Goal: Task Accomplishment & Management: Use online tool/utility

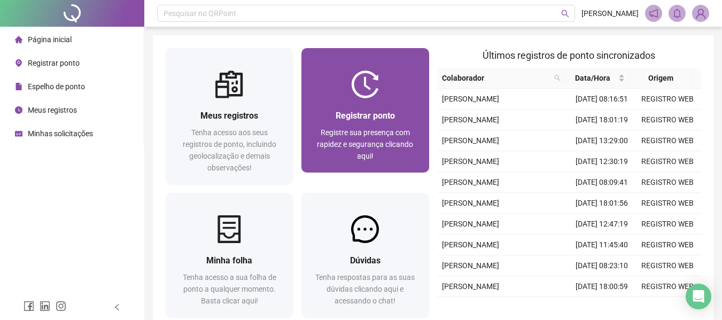
click at [371, 79] on img at bounding box center [365, 85] width 28 height 28
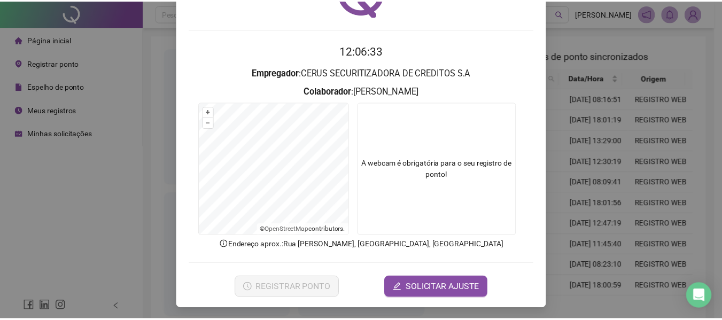
scroll to position [74, 0]
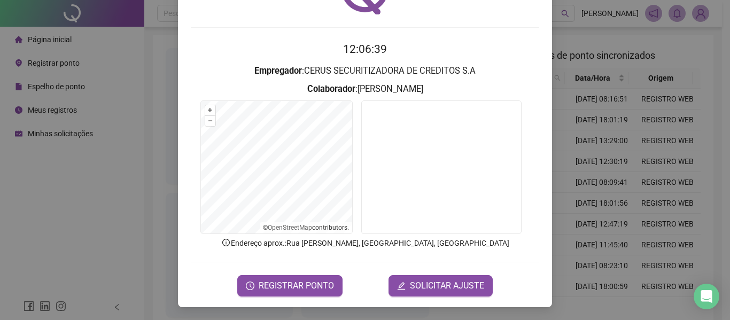
click at [608, 145] on div "Registro de ponto web 12:06:39 Empregador : CERUS SECURITIZADORA DE CREDITOS S.…" at bounding box center [365, 160] width 730 height 320
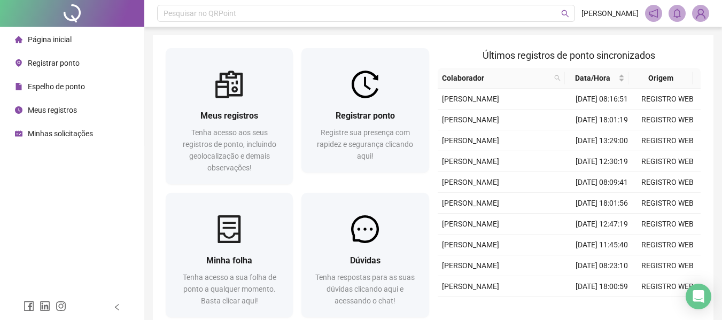
click at [65, 107] on span "Meus registros" at bounding box center [52, 110] width 49 height 9
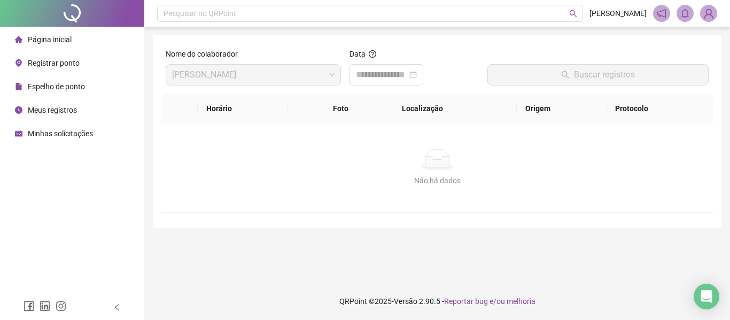
click at [79, 90] on span "Espelho de ponto" at bounding box center [56, 86] width 57 height 9
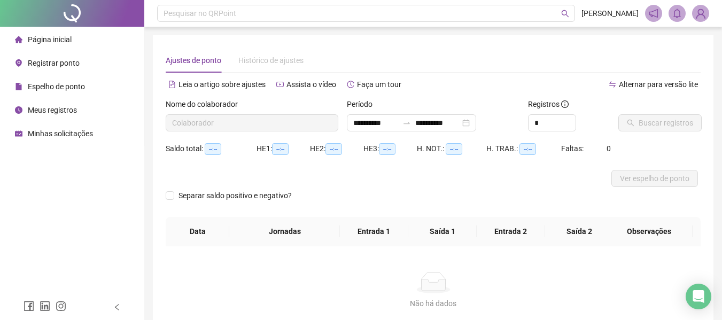
type input "**********"
click at [651, 127] on span "Buscar registros" at bounding box center [666, 123] width 55 height 12
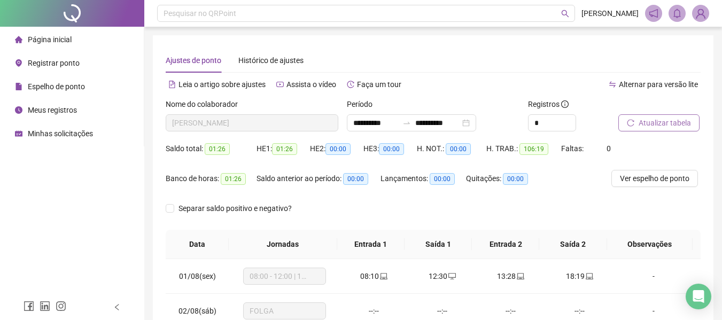
click at [71, 63] on span "Registrar ponto" at bounding box center [54, 63] width 52 height 9
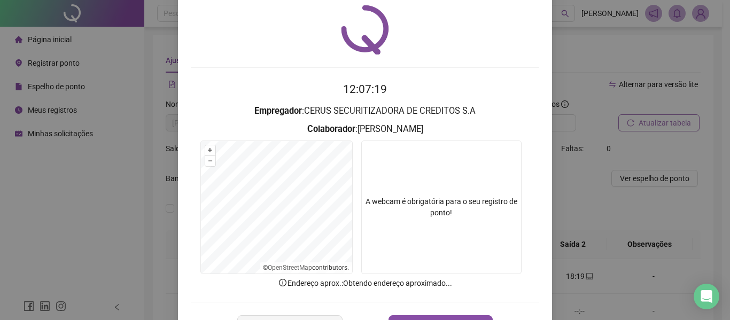
scroll to position [74, 0]
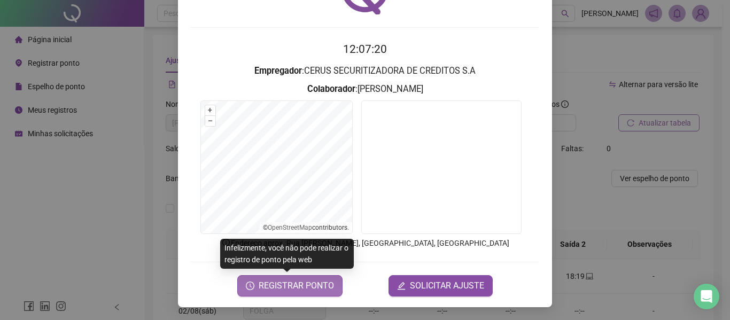
click at [296, 286] on span "REGISTRAR PONTO" at bounding box center [296, 286] width 75 height 13
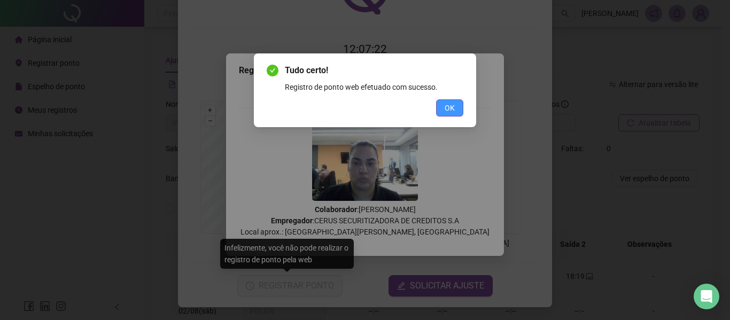
click at [448, 105] on span "OK" at bounding box center [450, 108] width 10 height 12
